Goal: Navigation & Orientation: Go to known website

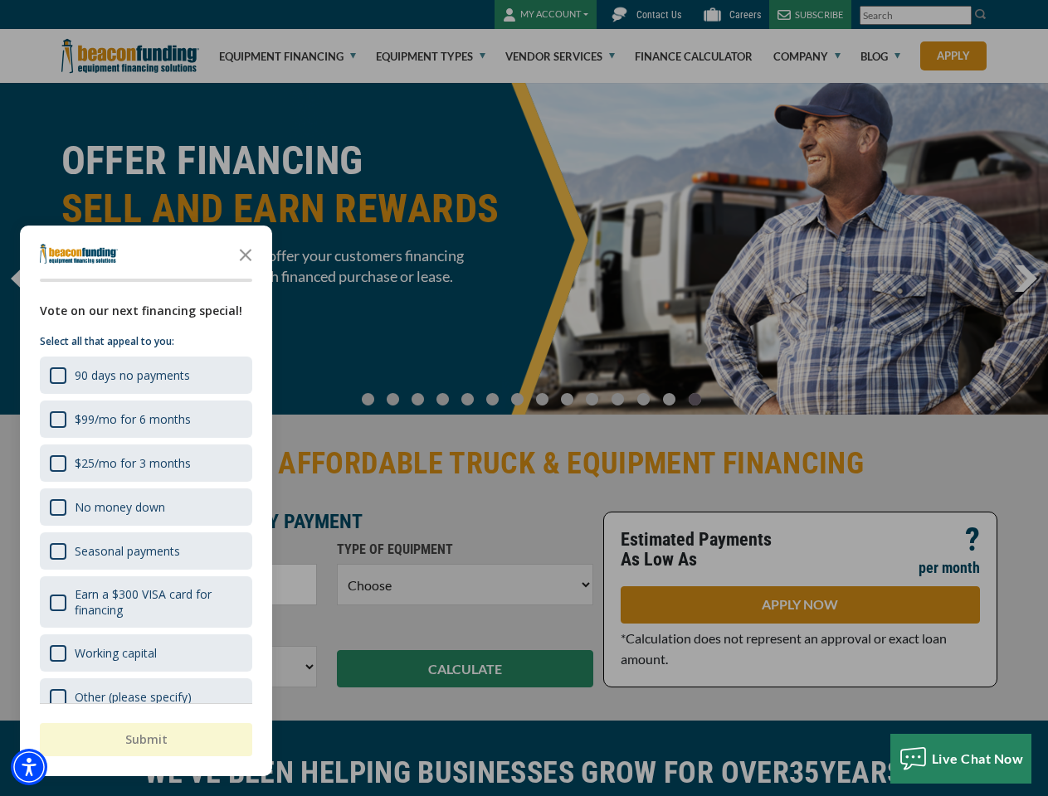
click at [524, 398] on div "button" at bounding box center [524, 398] width 1048 height 796
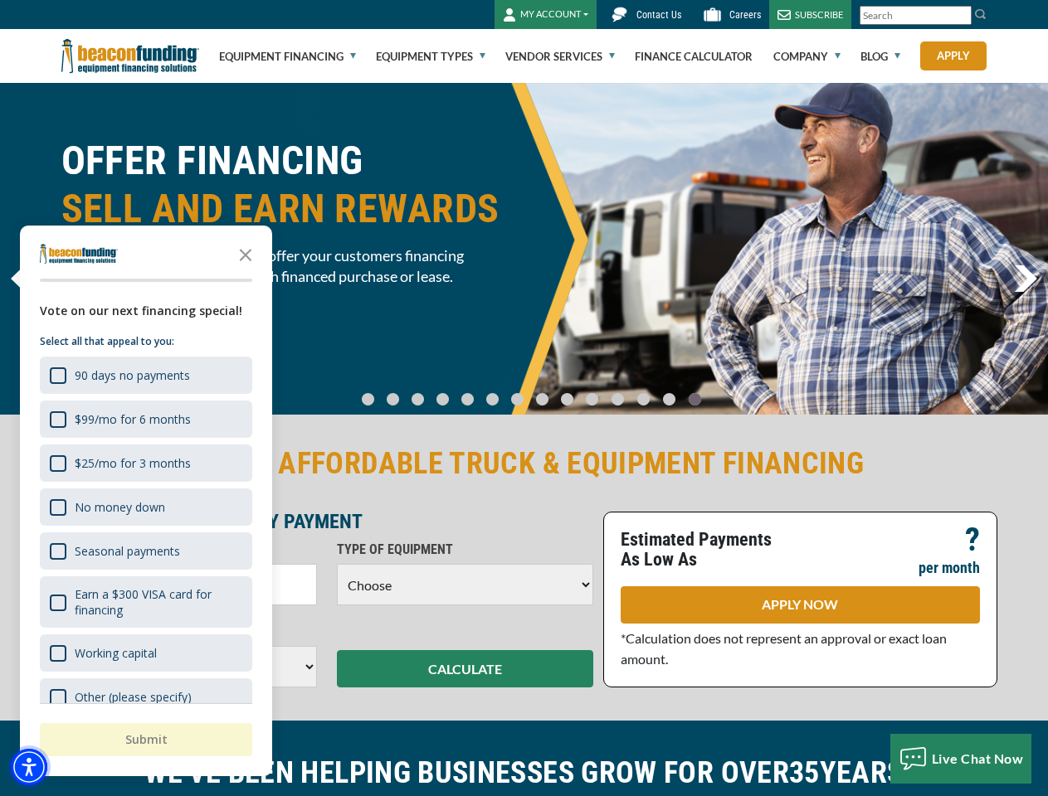
click at [29, 767] on img "Accessibility Menu" at bounding box center [29, 767] width 37 height 37
click at [524, 398] on body "Skip to main content Enable accessibility for low vision Open the accessibility…" at bounding box center [524, 398] width 1048 height 796
click at [246, 254] on body "Skip to main content Enable accessibility for low vision Open the accessibility…" at bounding box center [524, 398] width 1048 height 796
click at [144, 375] on body "Skip to main content Enable accessibility for low vision Open the accessibility…" at bounding box center [524, 398] width 1048 height 796
